Goal: Transaction & Acquisition: Obtain resource

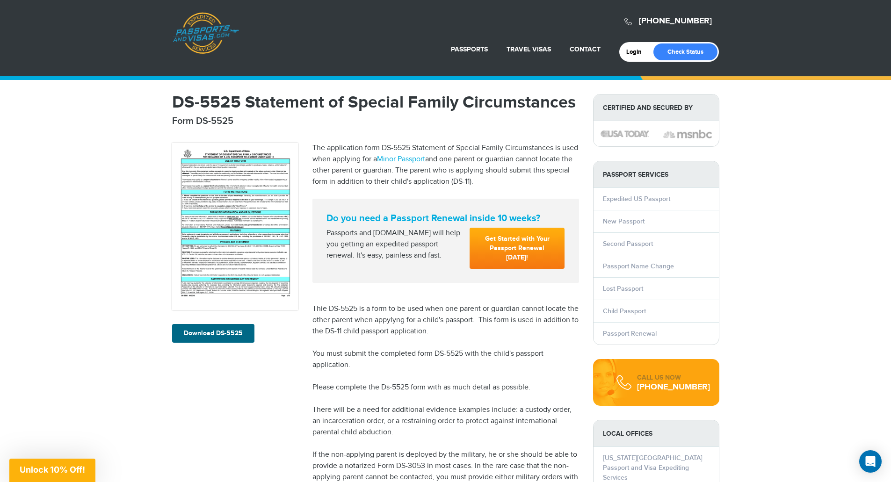
click at [104, 257] on div "[PHONE_NUMBER] Passports & [DOMAIN_NAME] Login Check Status Passports Passport …" at bounding box center [445, 467] width 891 height 935
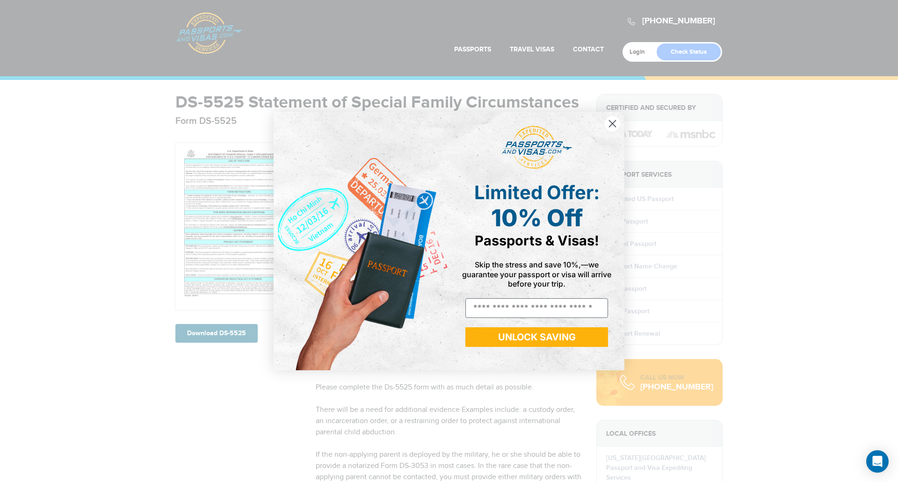
click at [618, 123] on circle "Close dialog" at bounding box center [612, 123] width 15 height 15
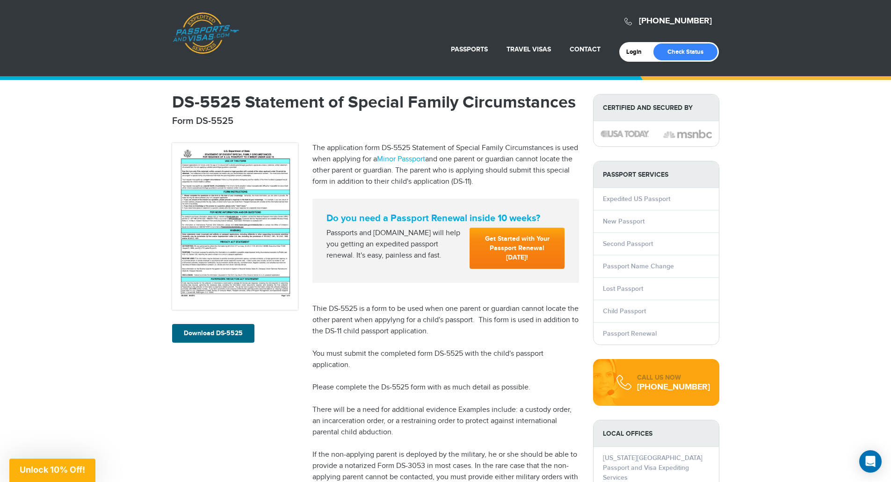
click at [522, 250] on link "Get Started with Your Passport Renewal [DATE]!" at bounding box center [517, 248] width 95 height 41
click at [217, 333] on link "Download DS-5525" at bounding box center [213, 333] width 82 height 19
